Goal: Task Accomplishment & Management: Manage account settings

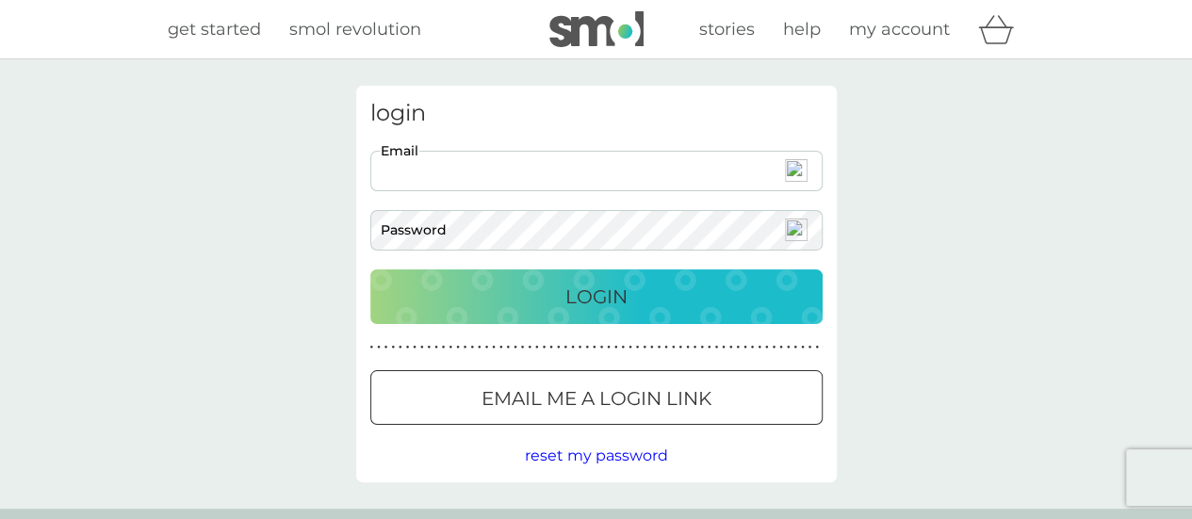
click at [657, 169] on input "Email" at bounding box center [596, 171] width 452 height 41
type input "libbywattis@aol.com"
click at [370, 270] on button "Login" at bounding box center [596, 297] width 452 height 55
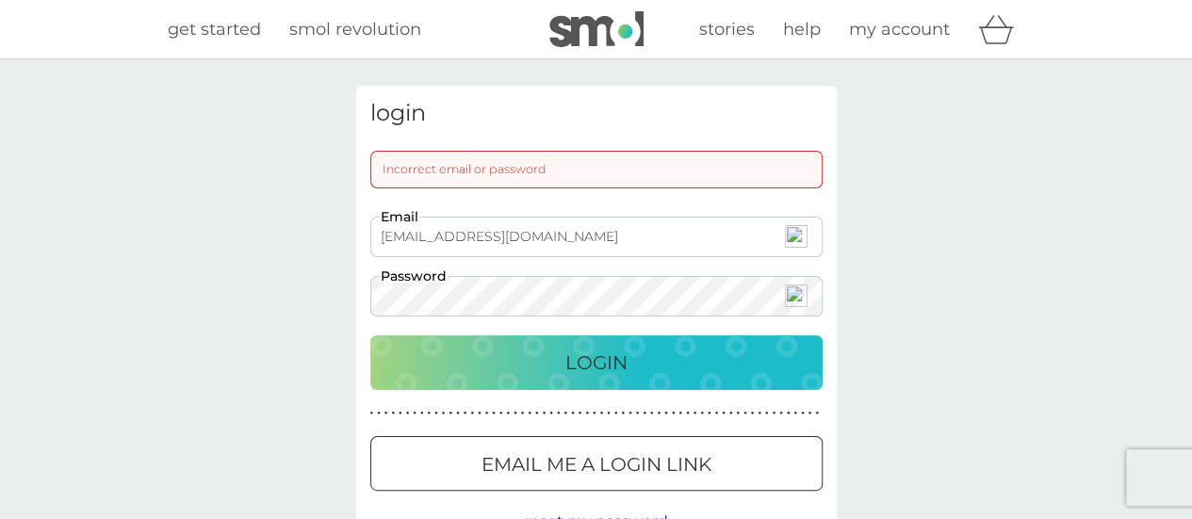
click at [370, 335] on button "Login" at bounding box center [596, 362] width 452 height 55
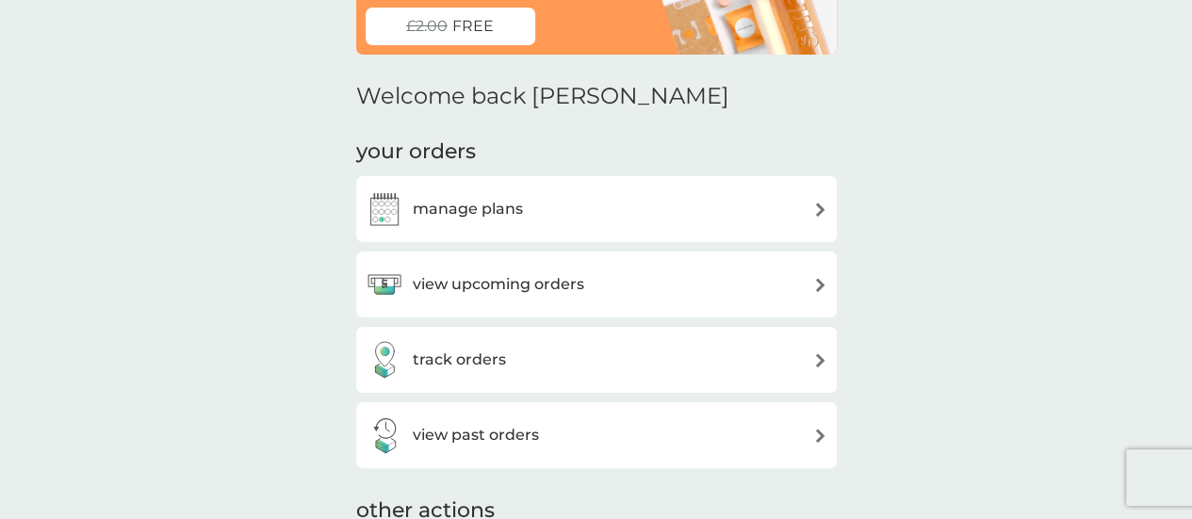
scroll to position [156, 0]
click at [818, 286] on img at bounding box center [820, 286] width 14 height 14
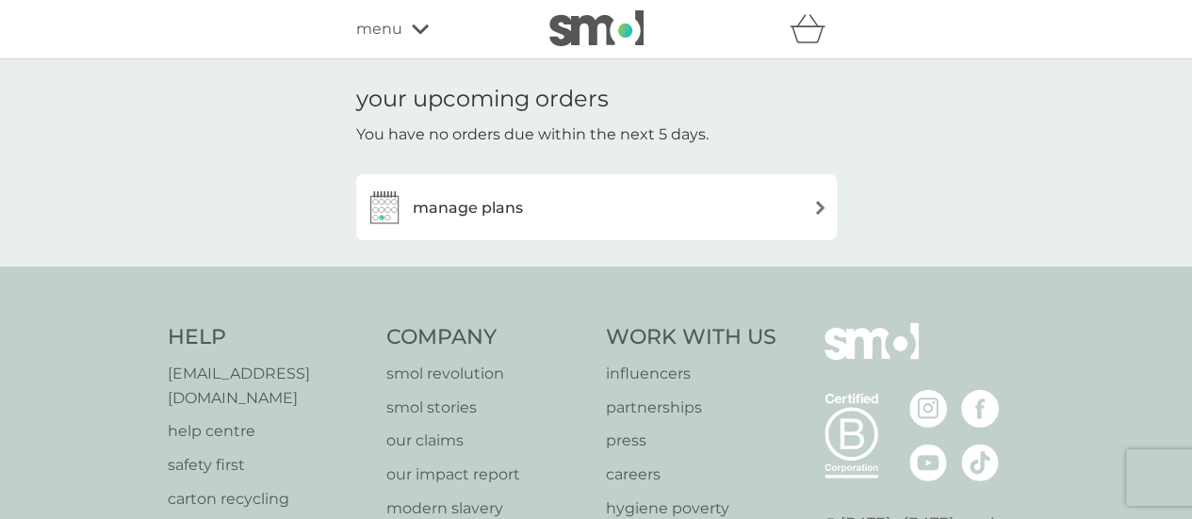
click at [821, 210] on img at bounding box center [820, 208] width 14 height 14
